Goal: Use online tool/utility: Use online tool/utility

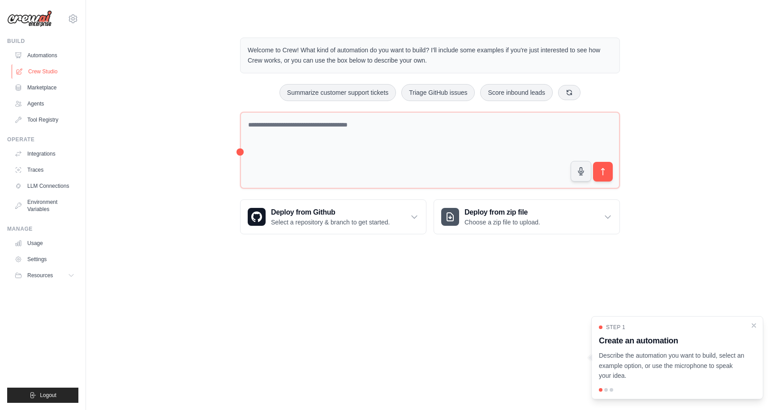
click at [53, 73] on link "Crew Studio" at bounding box center [46, 71] width 68 height 14
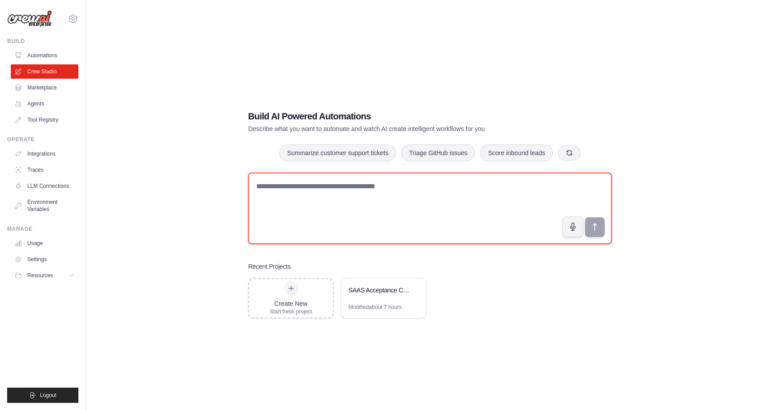
click at [306, 199] on textarea at bounding box center [429, 209] width 363 height 72
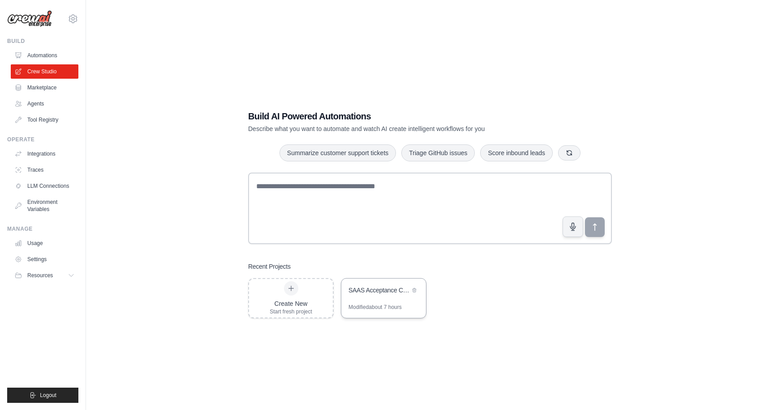
click at [372, 303] on div "SAAS Acceptance Criteria Builder" at bounding box center [383, 291] width 85 height 25
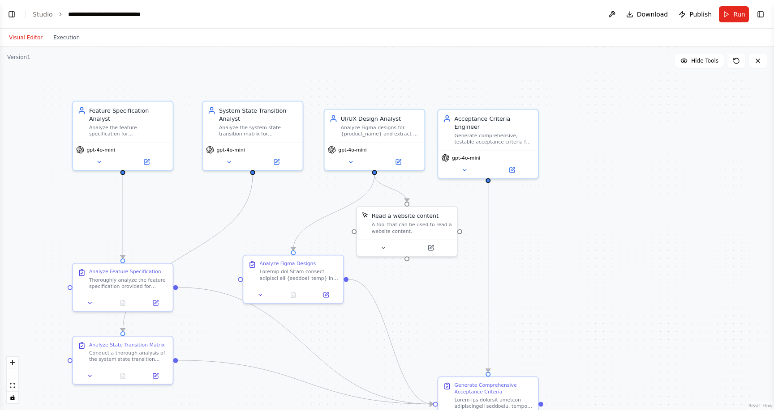
scroll to position [2614, 0]
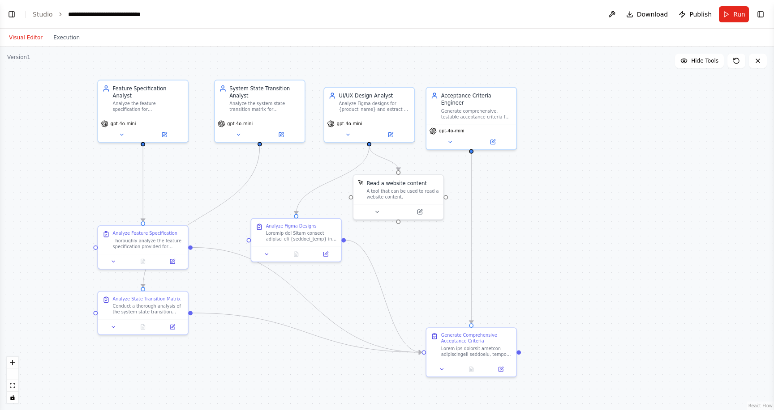
drag, startPoint x: 521, startPoint y: 255, endPoint x: 519, endPoint y: 225, distance: 30.0
click at [519, 225] on div ".deletable-edge-delete-btn { width: 20px; height: 20px; border: 0px solid #ffff…" at bounding box center [387, 229] width 774 height 364
